Goal: Information Seeking & Learning: Learn about a topic

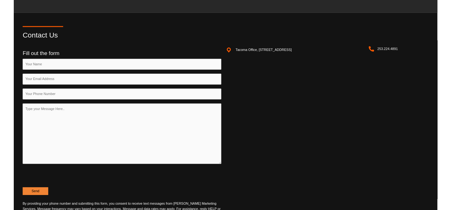
scroll to position [899, 0]
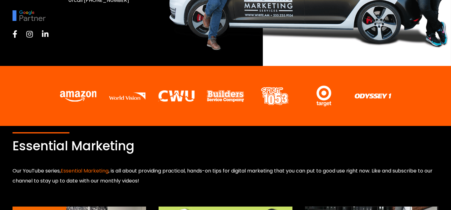
scroll to position [31, 0]
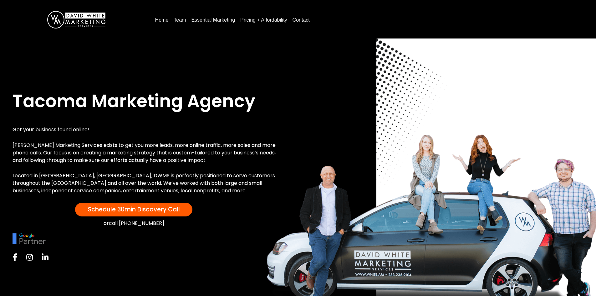
click at [271, 20] on link "Pricing + Affordability" at bounding box center [264, 20] width 52 height 10
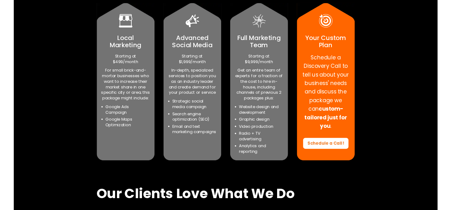
scroll to position [375, 0]
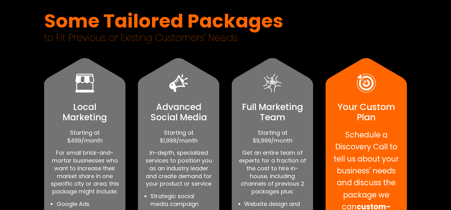
scroll to position [321, 0]
